Goal: Navigation & Orientation: Understand site structure

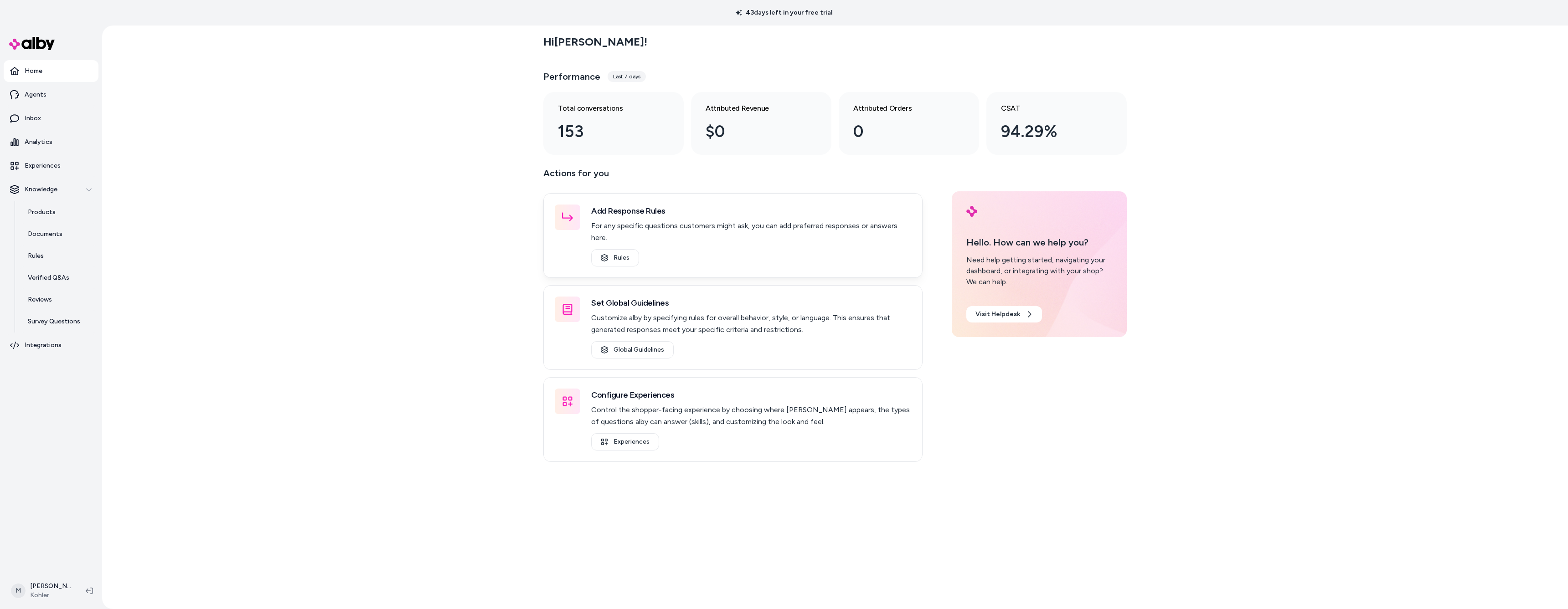
click at [573, 217] on div at bounding box center [568, 217] width 26 height 26
click at [620, 249] on link "Rules" at bounding box center [614, 258] width 47 height 17
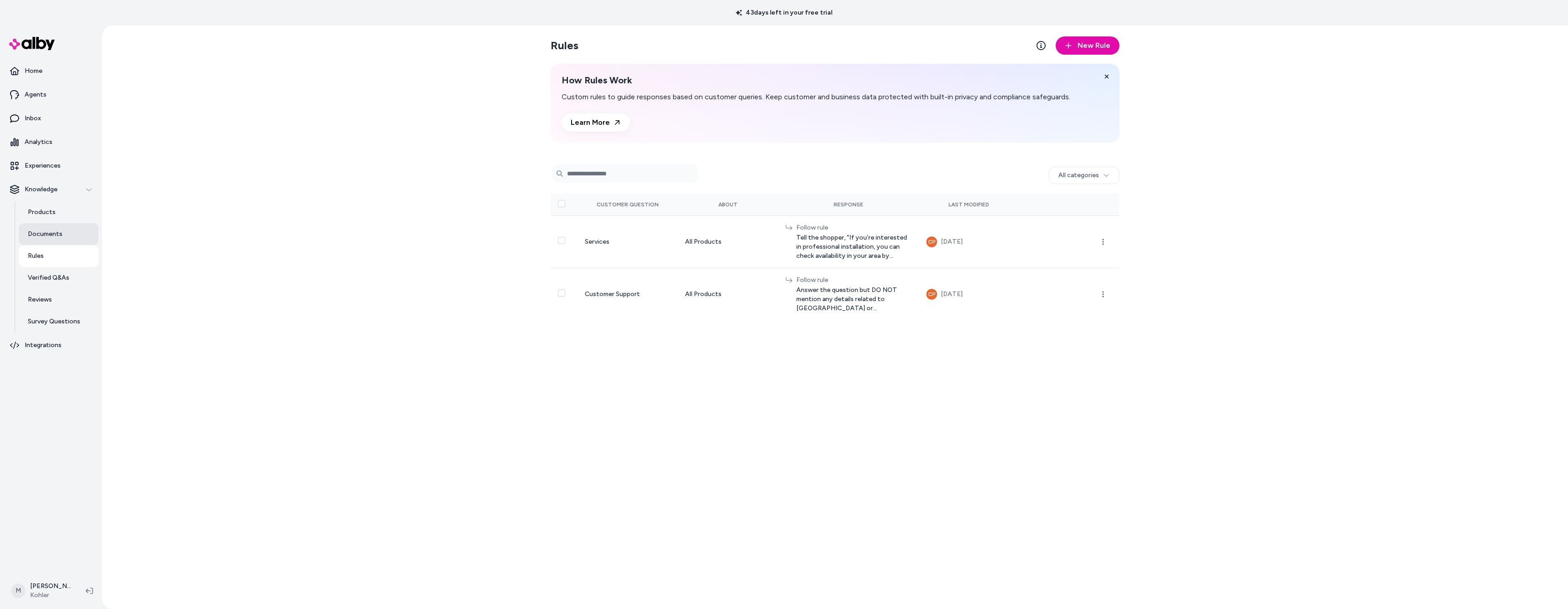
click at [28, 234] on link "Documents" at bounding box center [59, 234] width 79 height 22
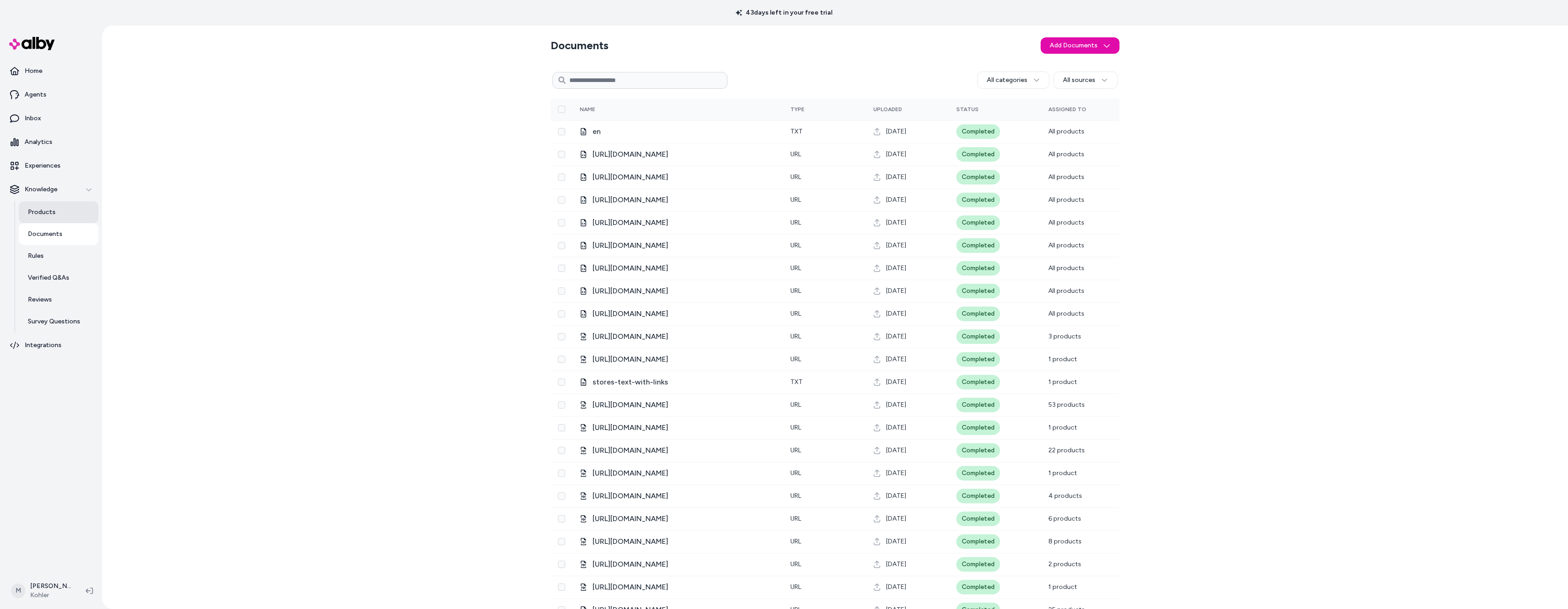
click at [56, 211] on link "Products" at bounding box center [59, 211] width 79 height 22
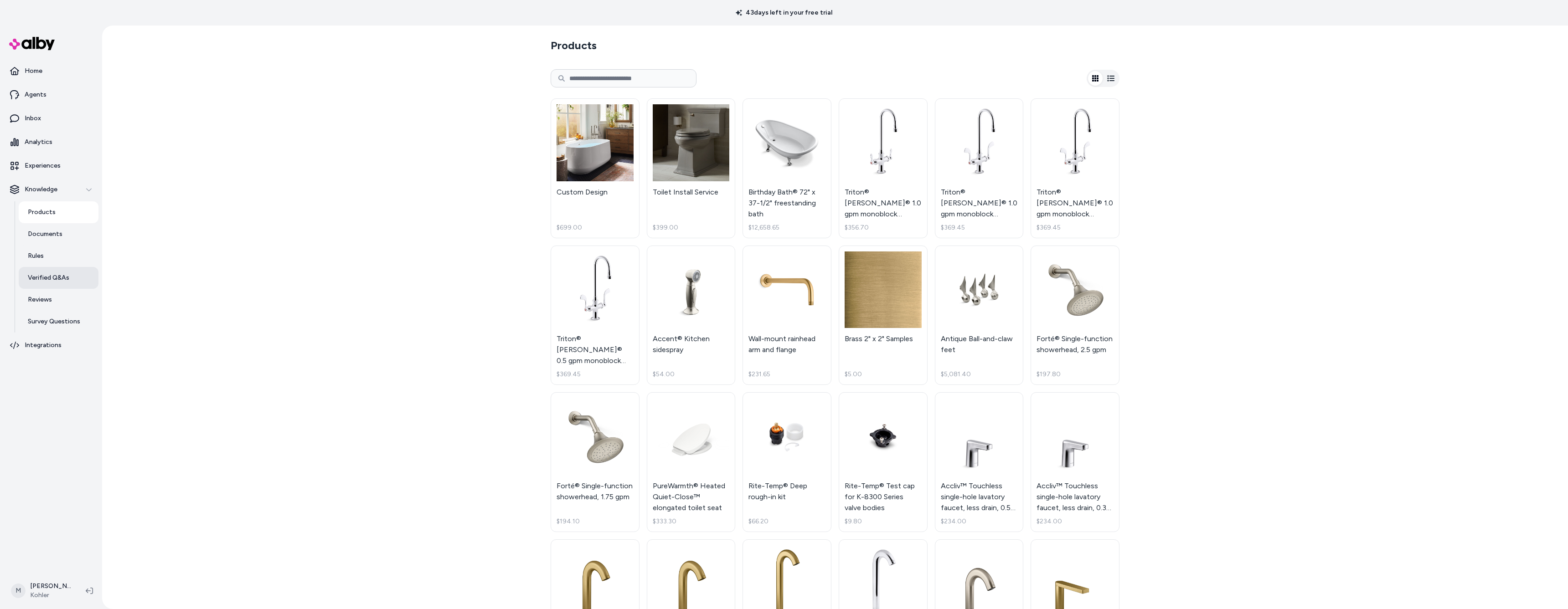
click at [44, 279] on p "Verified Q&As" at bounding box center [48, 278] width 41 height 9
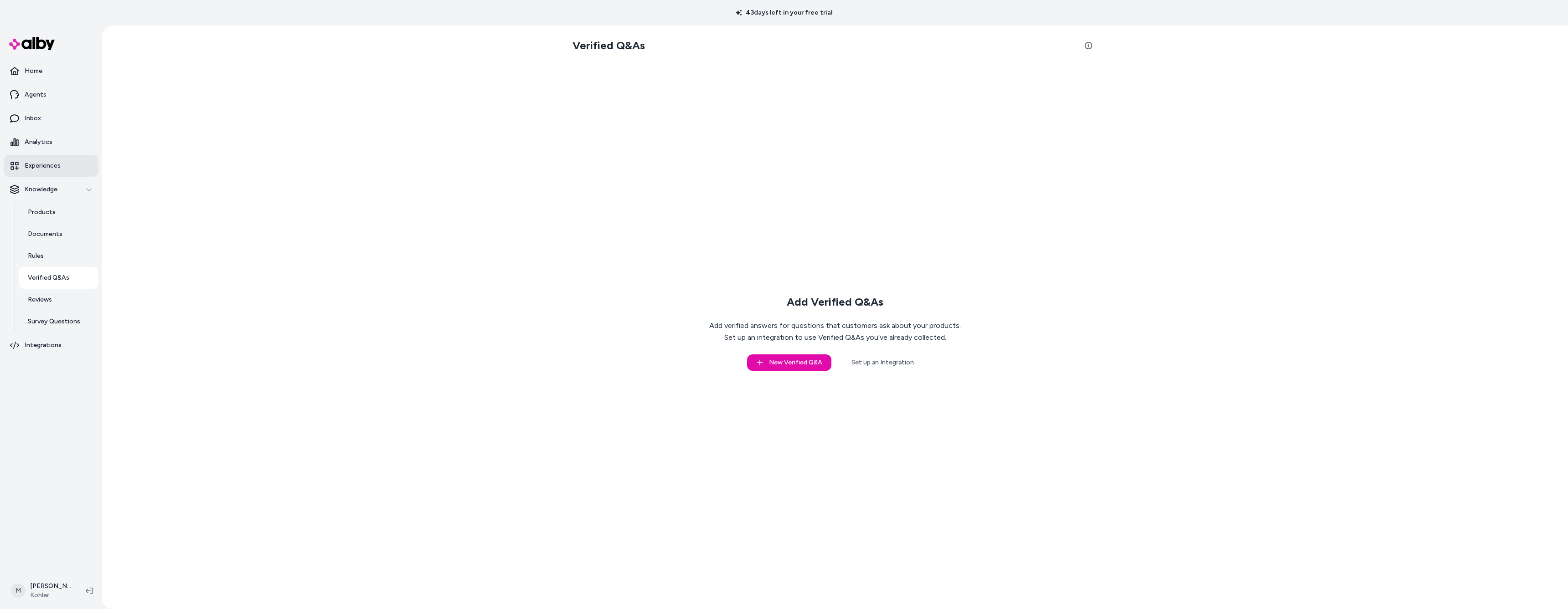
click at [39, 160] on link "Experiences" at bounding box center [51, 166] width 95 height 22
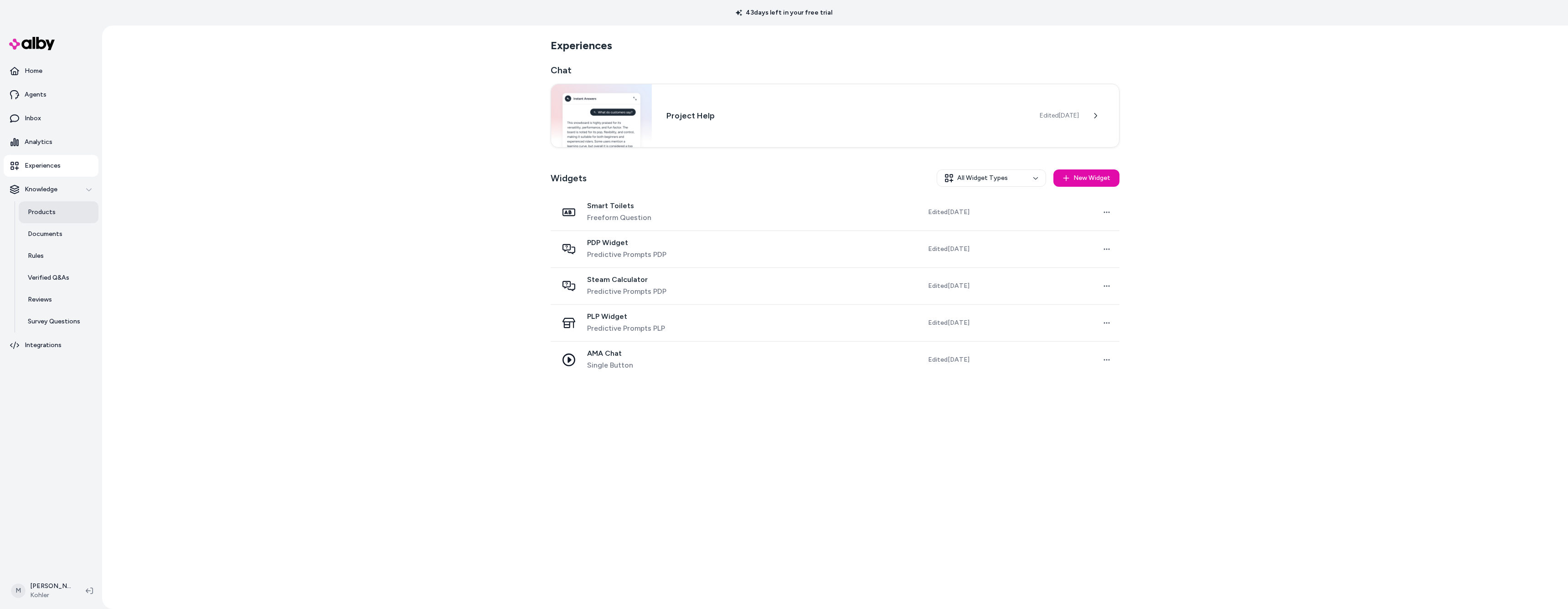
click at [39, 211] on p "Products" at bounding box center [41, 212] width 28 height 9
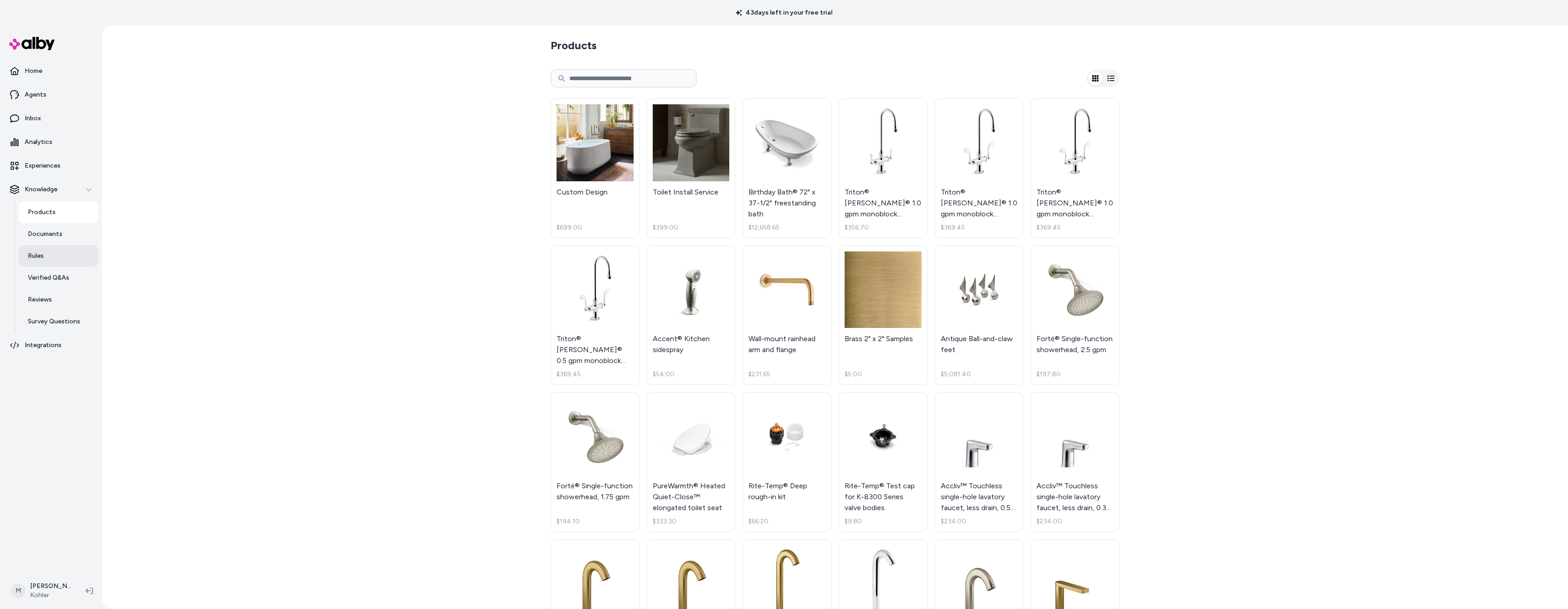
click at [35, 259] on p "Rules" at bounding box center [35, 256] width 16 height 9
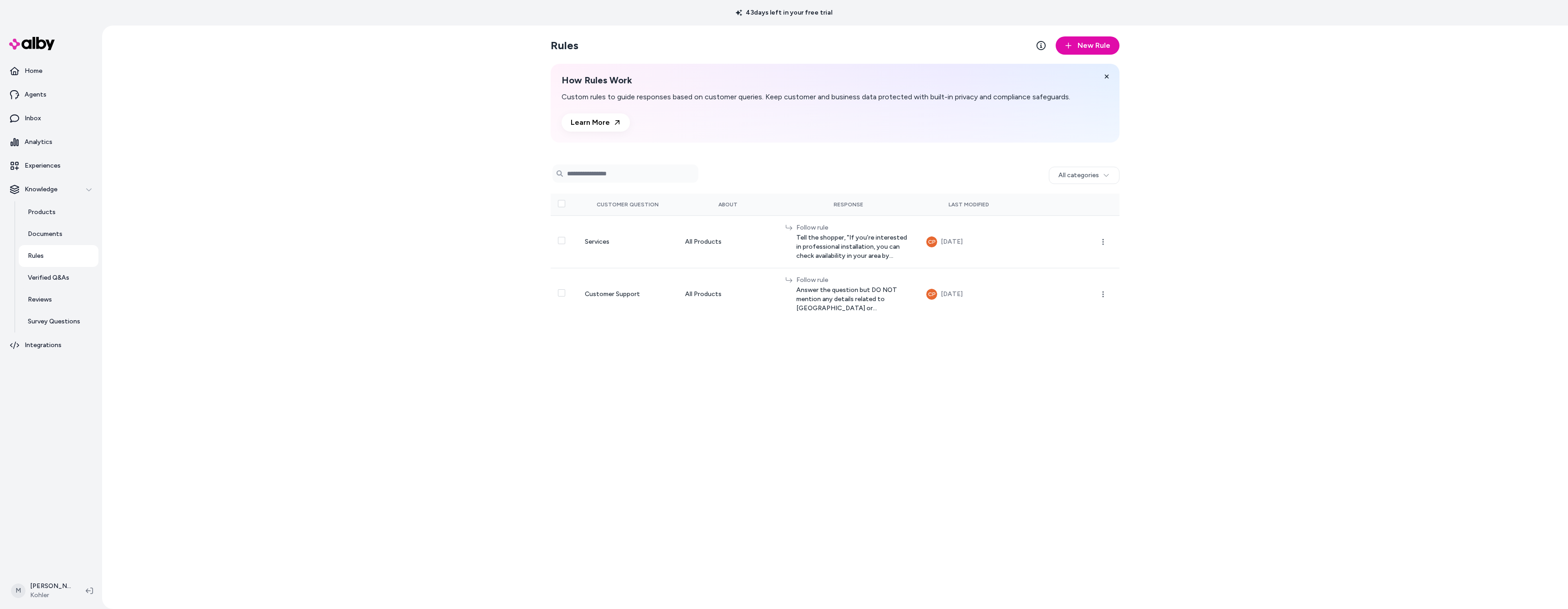
click at [495, 206] on div "Rules New Rule How Rules Work Custom rules to guide responses based on customer…" at bounding box center [834, 317] width 1466 height 584
